Goal: Transaction & Acquisition: Book appointment/travel/reservation

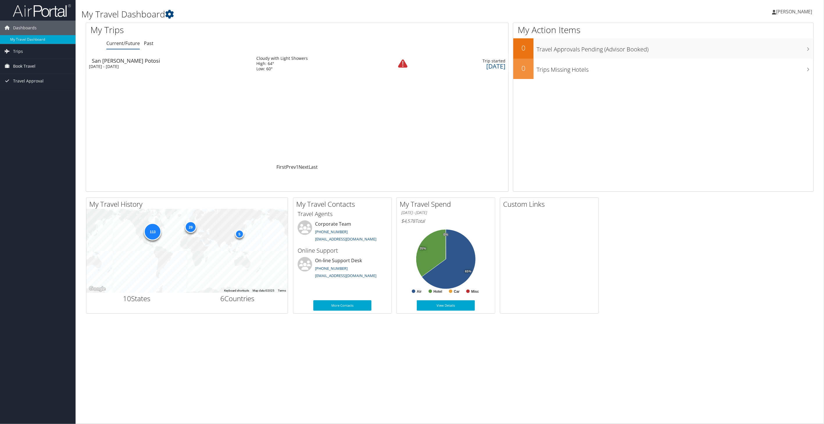
click at [19, 68] on span "Book Travel" at bounding box center [24, 66] width 22 height 15
click at [19, 93] on link "Book/Manage Online Trips" at bounding box center [38, 95] width 76 height 9
